Goal: Information Seeking & Learning: Learn about a topic

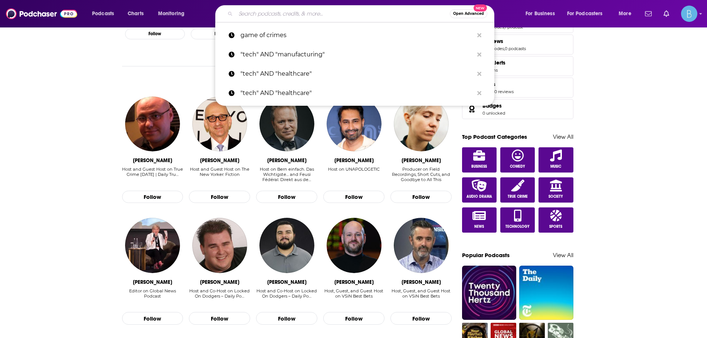
click at [294, 14] on input "Search podcasts, credits, & more..." at bounding box center [343, 14] width 214 height 12
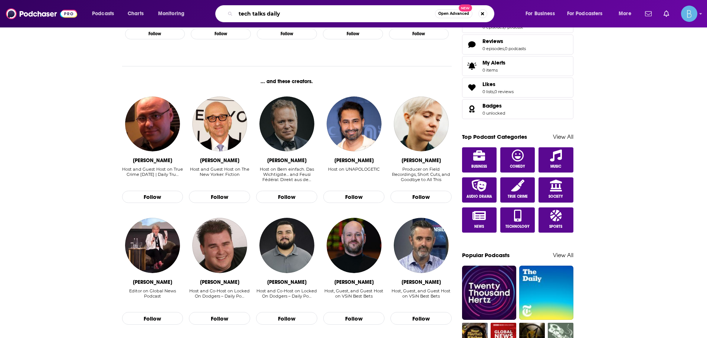
type input "tech talks daily"
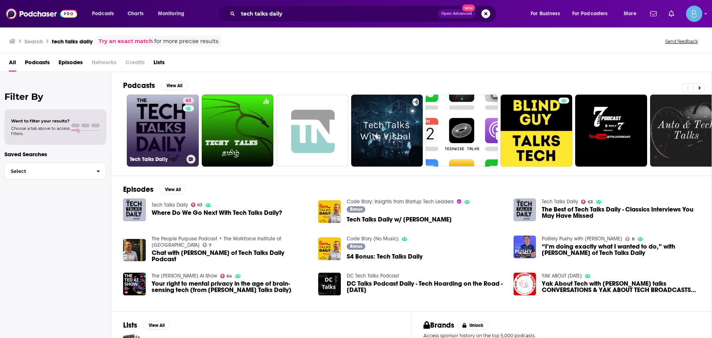
click at [171, 113] on link "63 Tech Talks Daily" at bounding box center [163, 131] width 72 height 72
